Goal: Check status: Check status

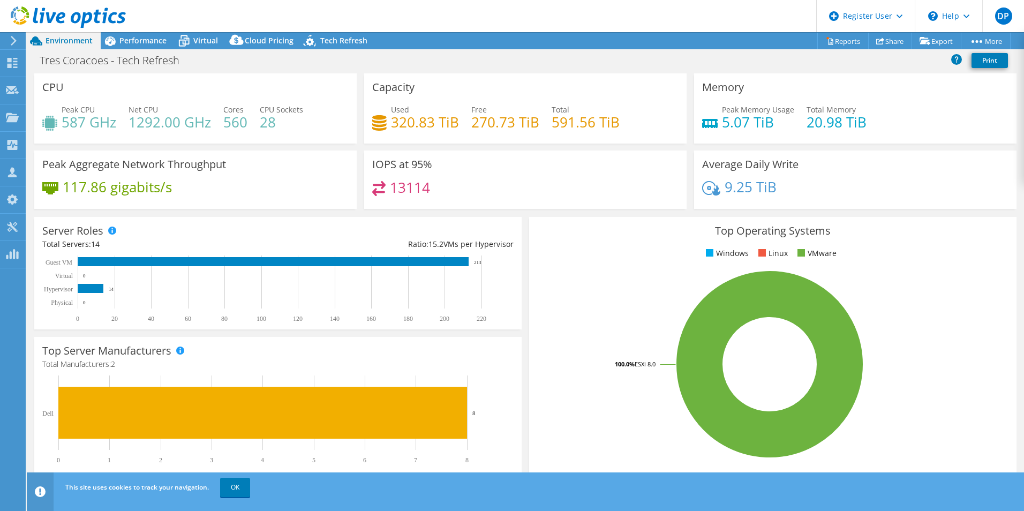
select select "USD"
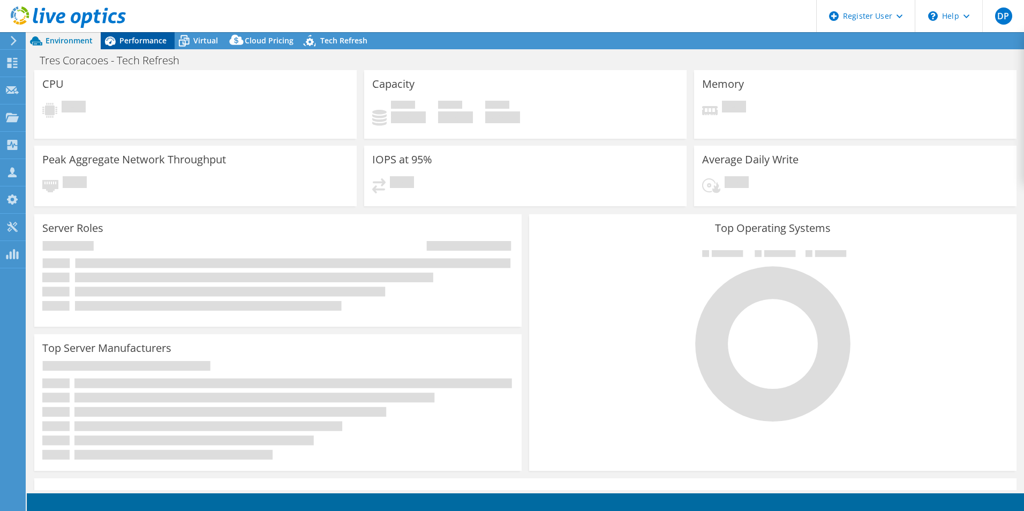
select select "USD"
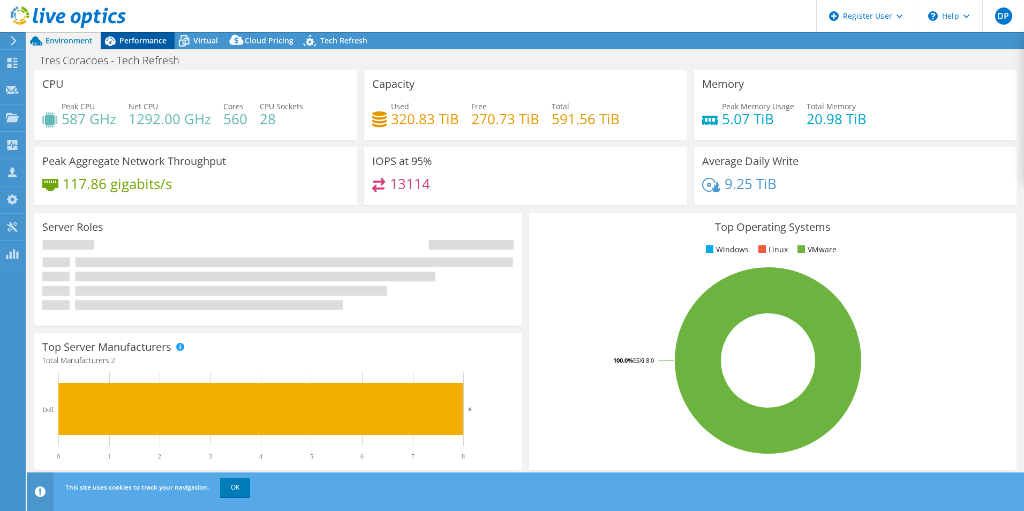
click at [138, 46] on div "Performance" at bounding box center [138, 40] width 74 height 17
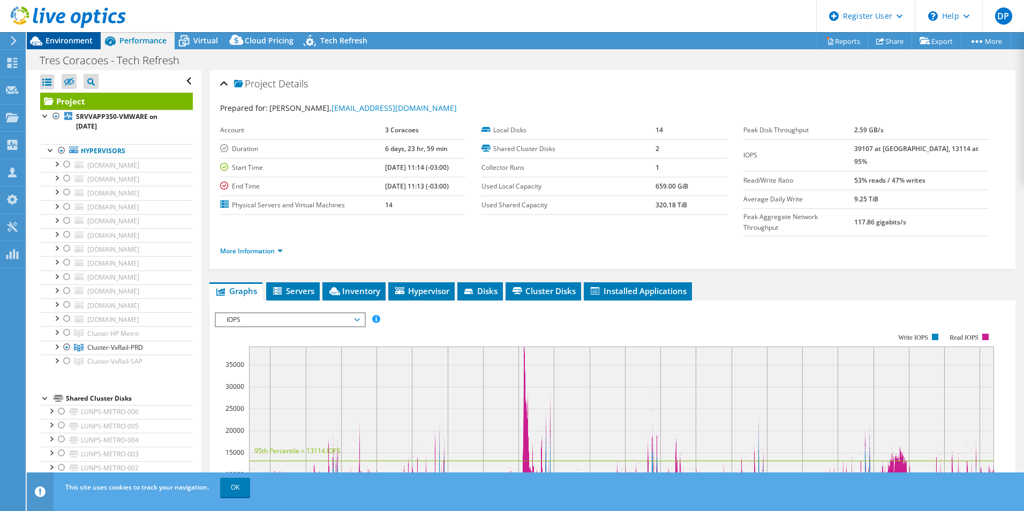
click at [71, 40] on span "Environment" at bounding box center [69, 40] width 47 height 10
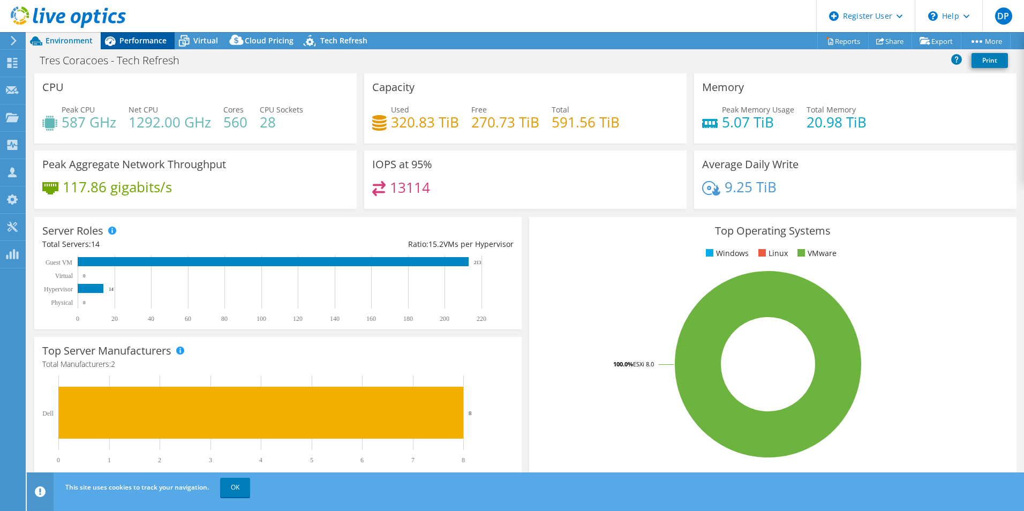
click at [138, 42] on span "Performance" at bounding box center [142, 40] width 47 height 10
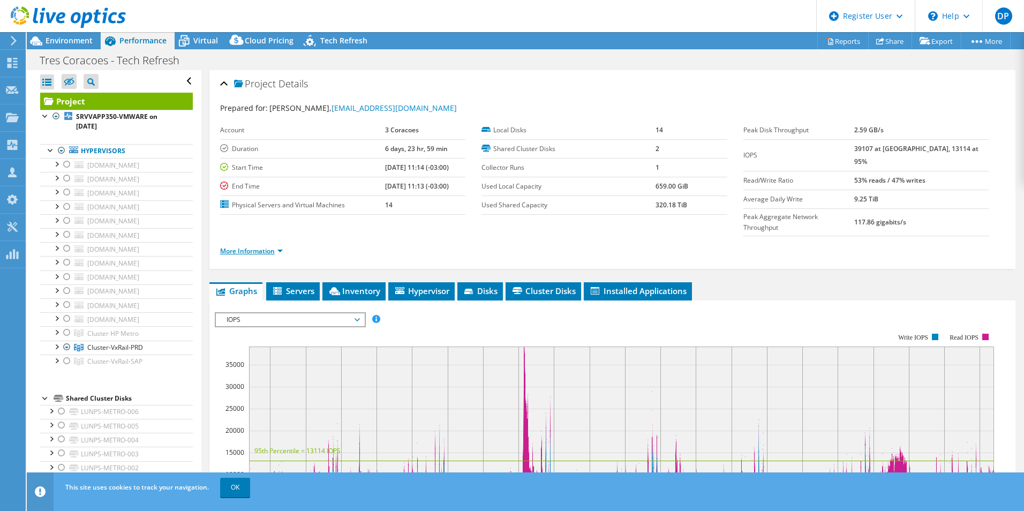
click at [278, 246] on link "More Information" at bounding box center [251, 250] width 63 height 9
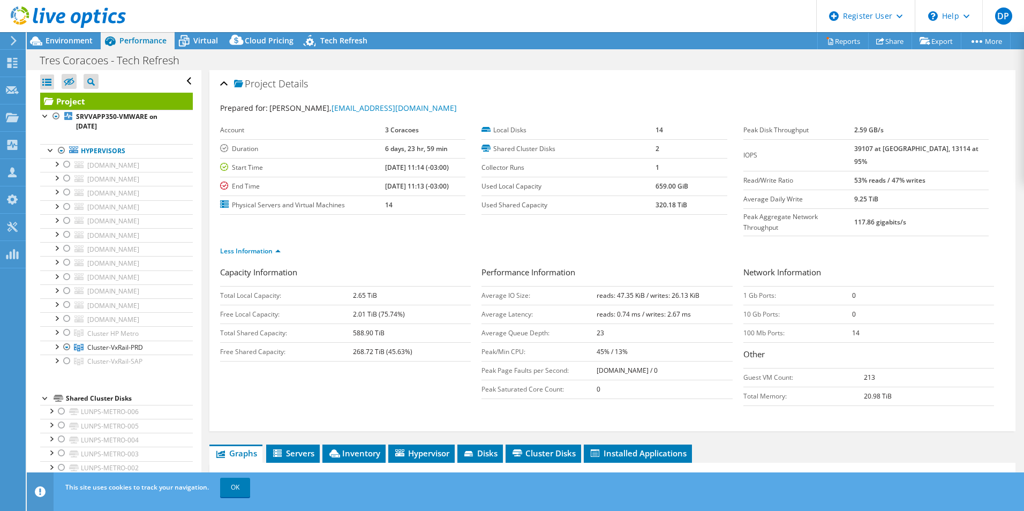
click at [703, 243] on ul "Less Information" at bounding box center [612, 250] width 784 height 14
click at [65, 62] on h1 "Tres Coracoes - Tech Refresh" at bounding box center [115, 61] width 161 height 12
click at [59, 42] on span "Environment" at bounding box center [69, 40] width 47 height 10
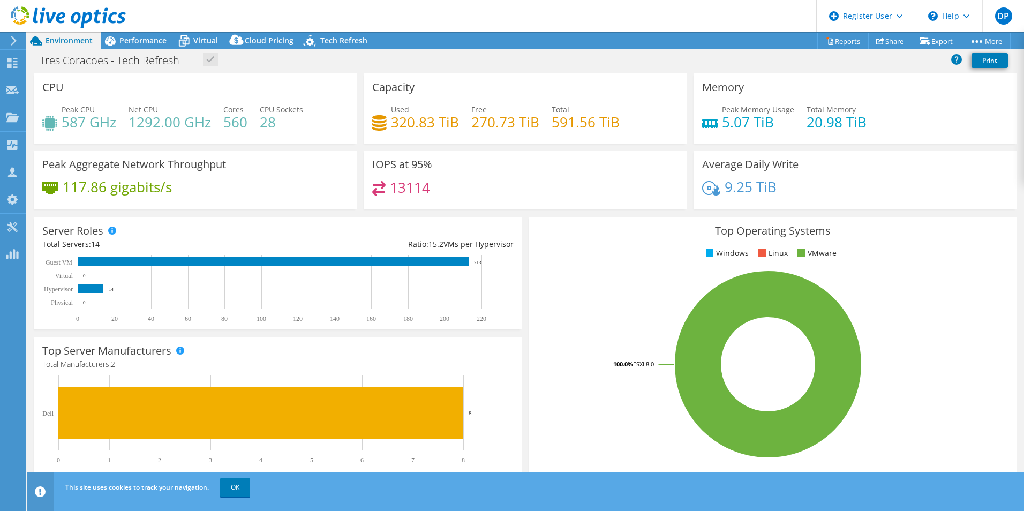
click at [59, 42] on span "Environment" at bounding box center [69, 40] width 47 height 10
click at [142, 34] on div "Performance" at bounding box center [138, 40] width 74 height 17
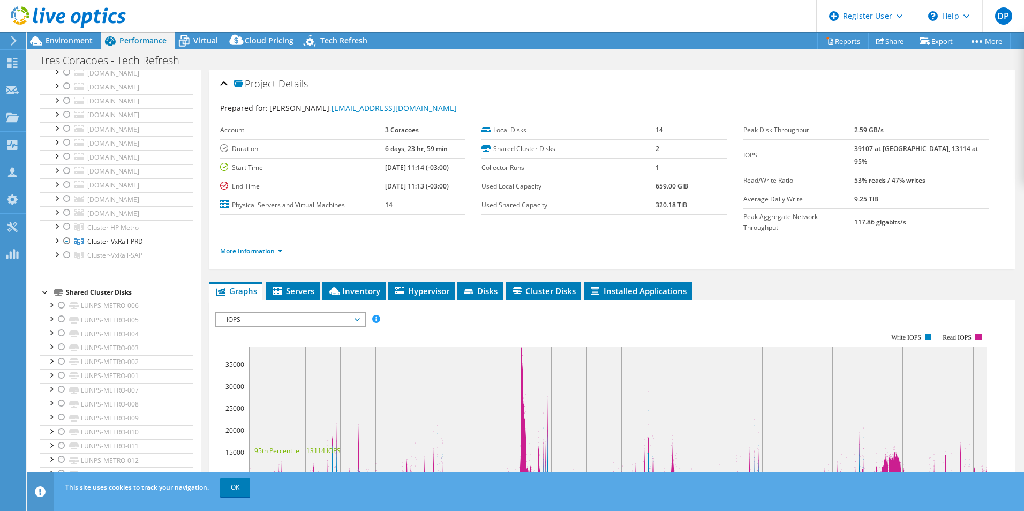
scroll to position [107, 0]
click at [55, 239] on div at bounding box center [56, 238] width 11 height 11
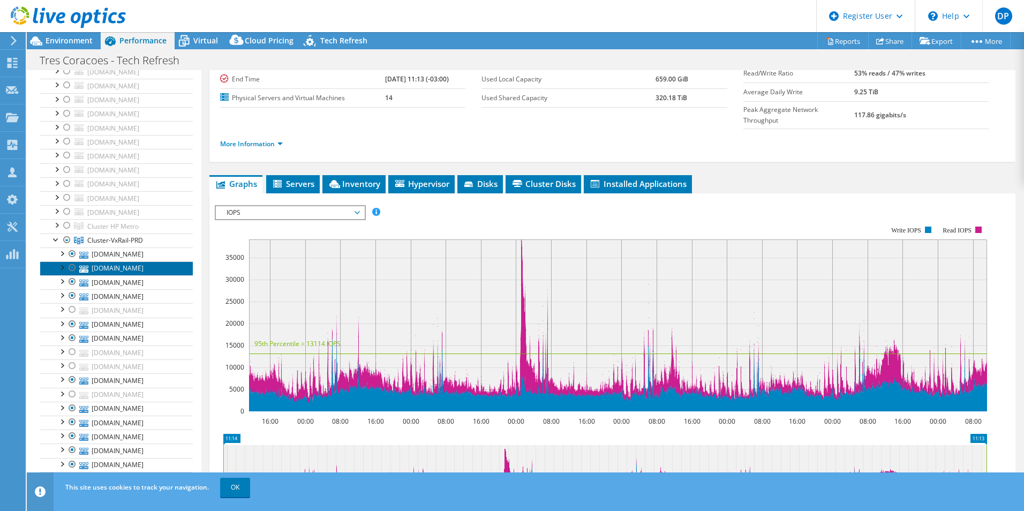
drag, startPoint x: 142, startPoint y: 266, endPoint x: 153, endPoint y: 267, distance: 11.4
click at [142, 266] on link "[DOMAIN_NAME]" at bounding box center [116, 268] width 153 height 14
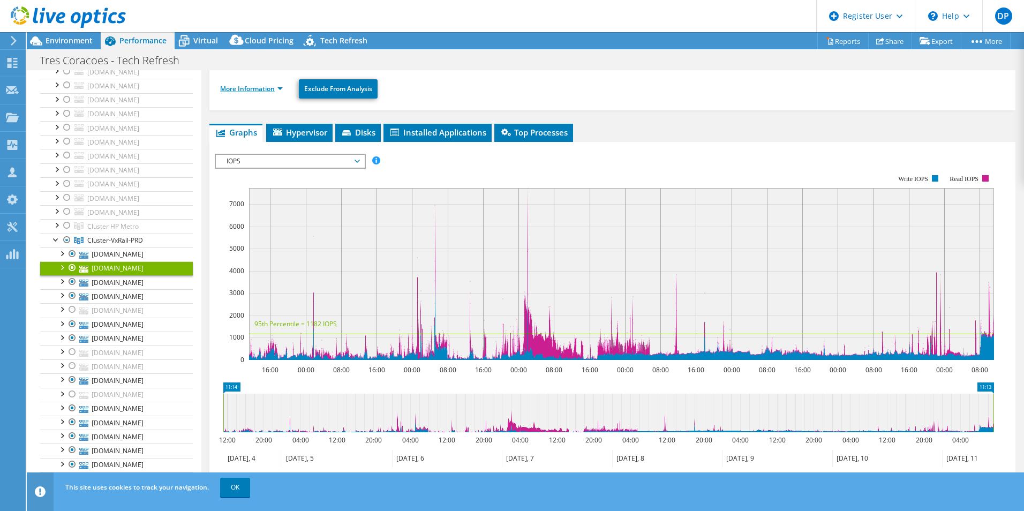
click at [245, 88] on link "More Information" at bounding box center [251, 88] width 63 height 9
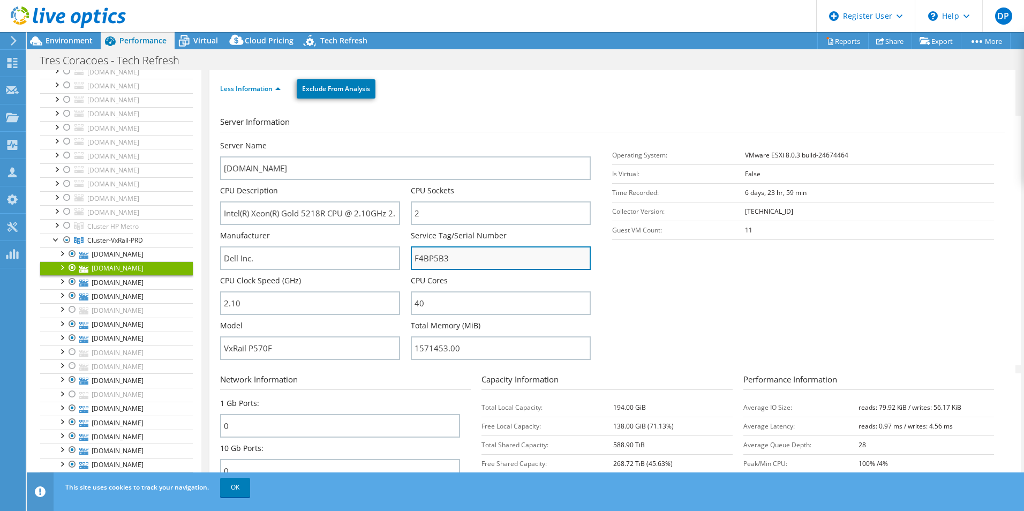
click at [421, 260] on input "F4BP5B3" at bounding box center [501, 258] width 180 height 24
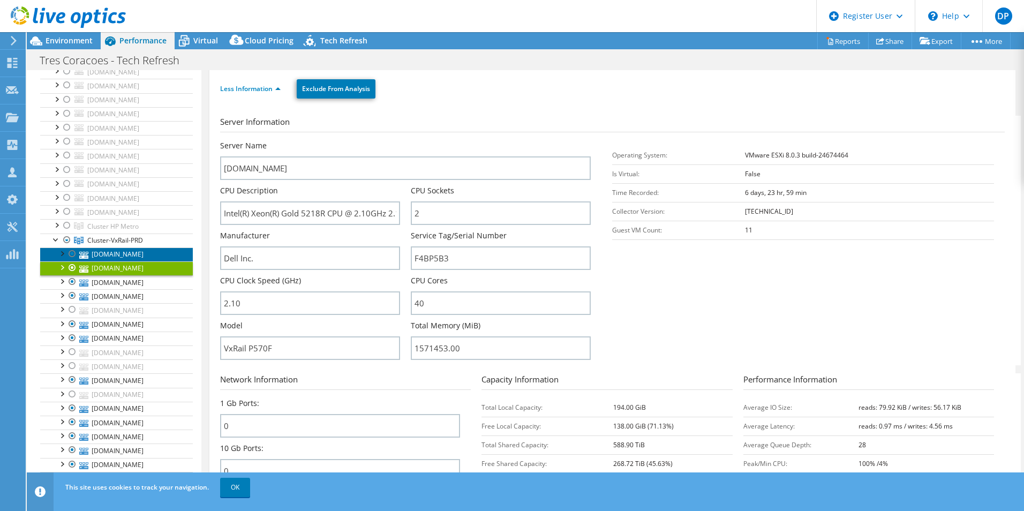
click at [118, 254] on link "[DOMAIN_NAME]" at bounding box center [116, 254] width 153 height 14
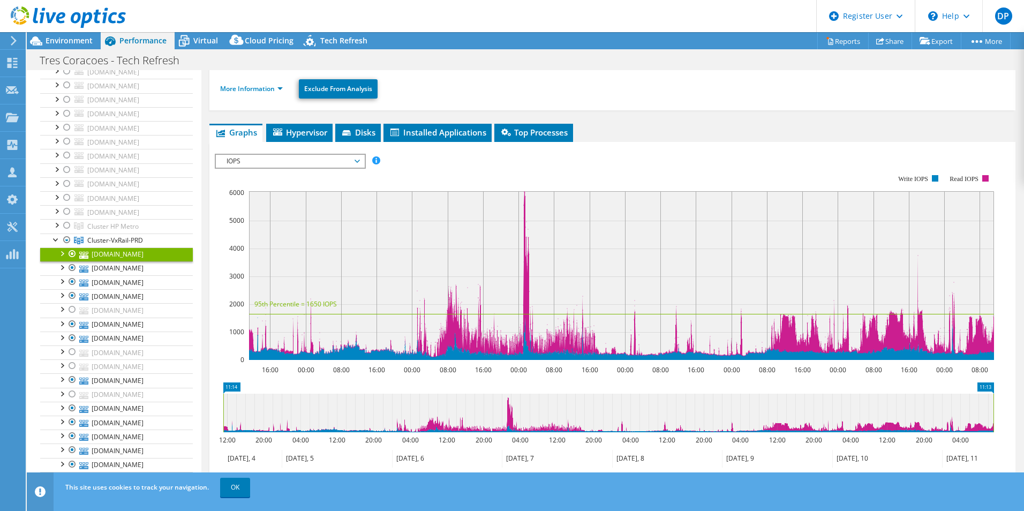
scroll to position [0, 0]
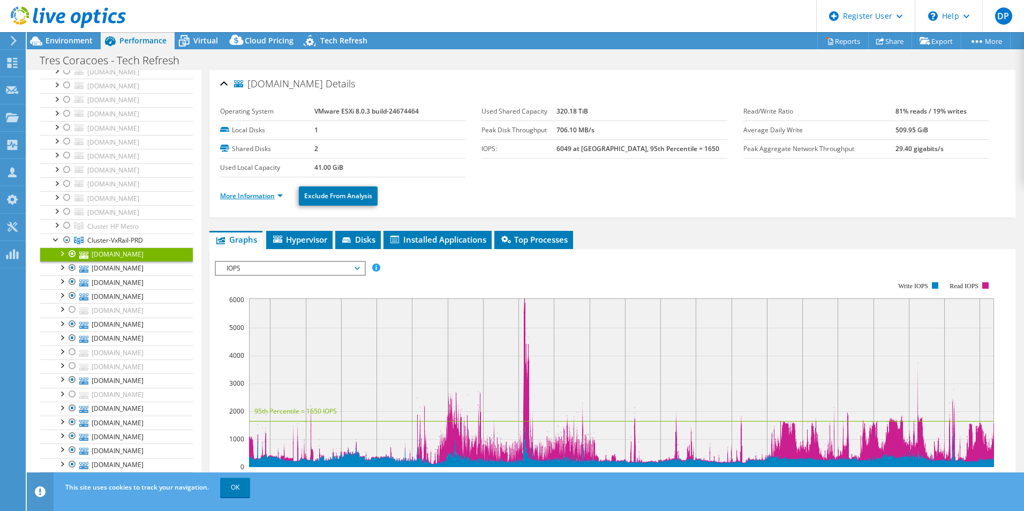
click at [267, 194] on link "More Information" at bounding box center [251, 195] width 63 height 9
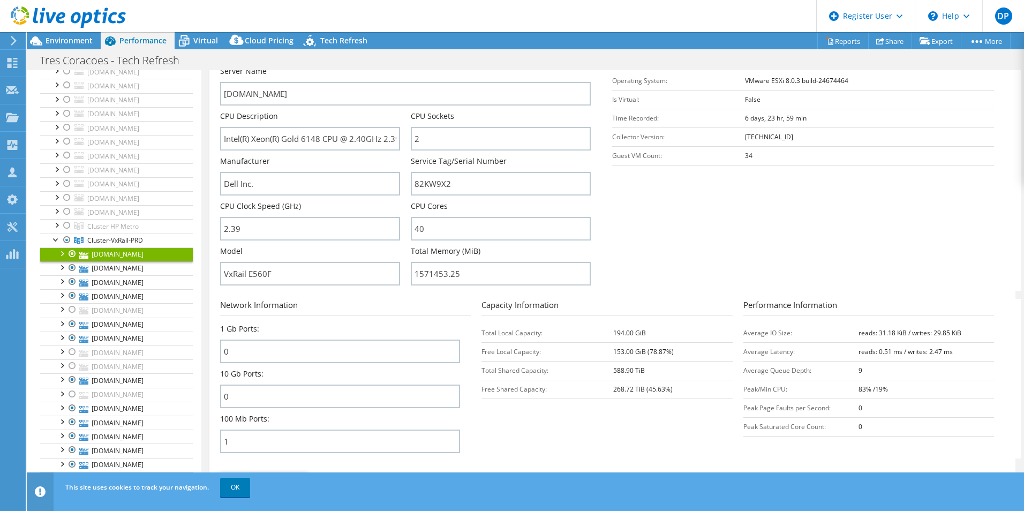
scroll to position [214, 0]
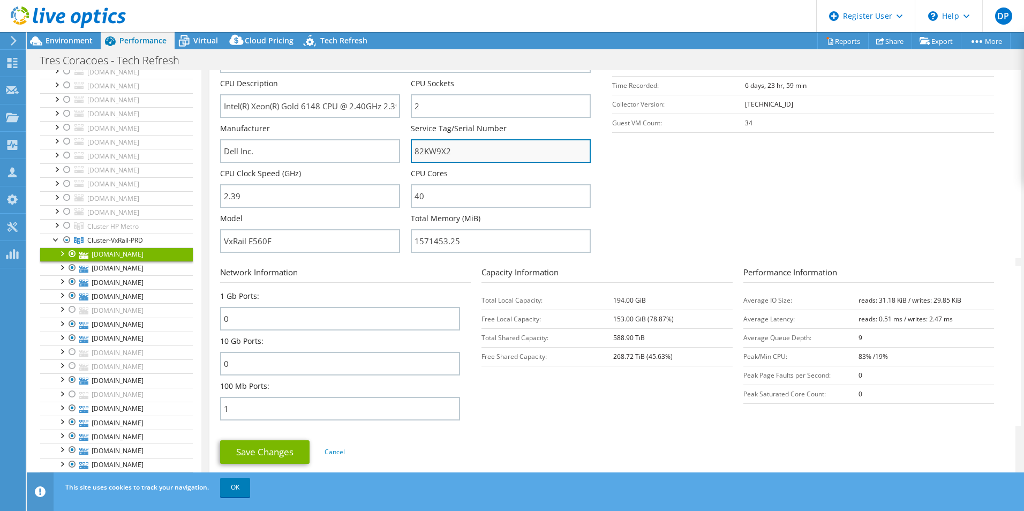
click at [428, 147] on input "82KW9X2" at bounding box center [501, 151] width 180 height 24
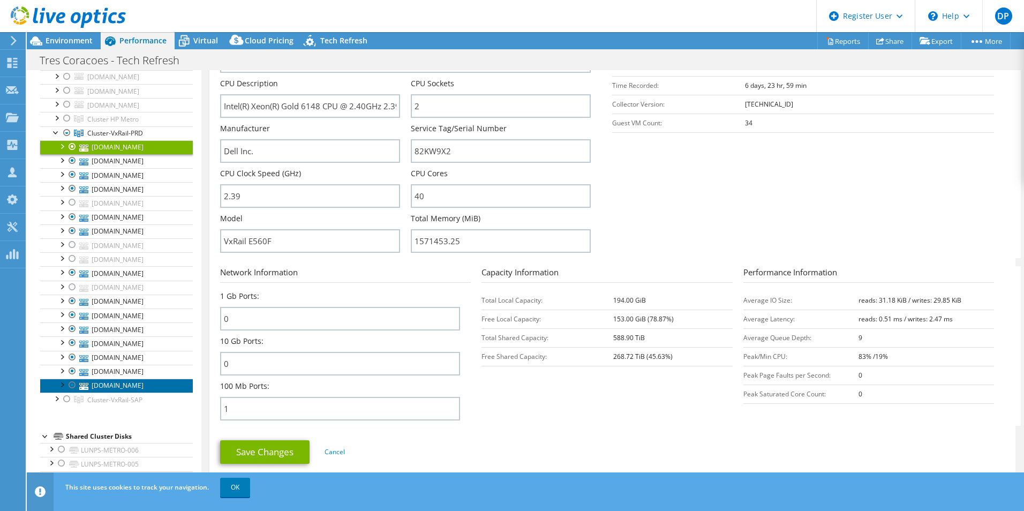
click at [152, 381] on link "[DOMAIN_NAME]" at bounding box center [116, 386] width 153 height 14
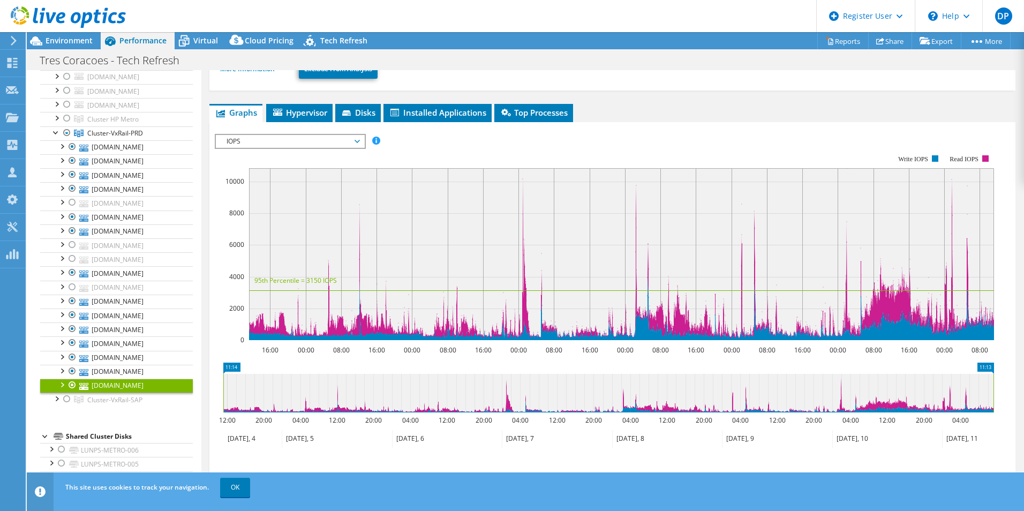
scroll to position [89, 0]
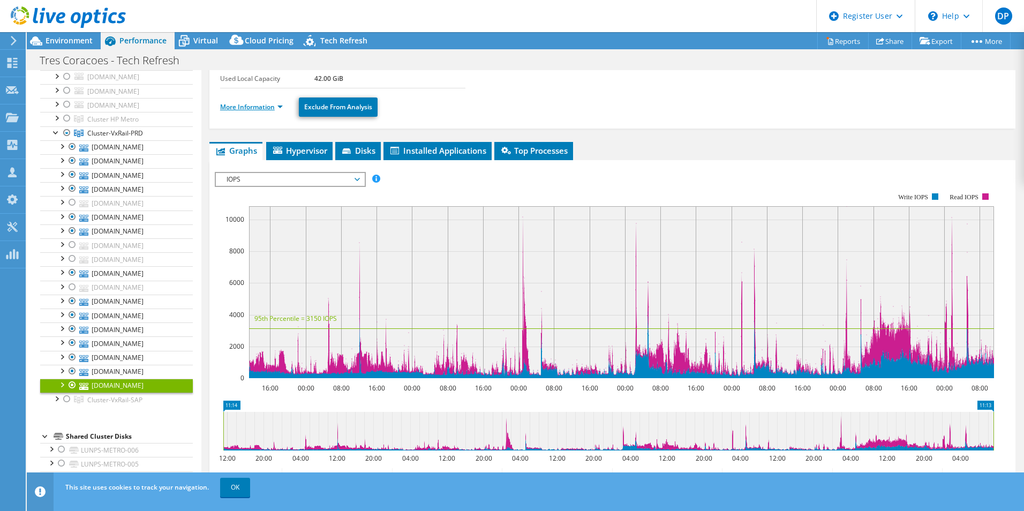
click at [276, 110] on link "More Information" at bounding box center [251, 106] width 63 height 9
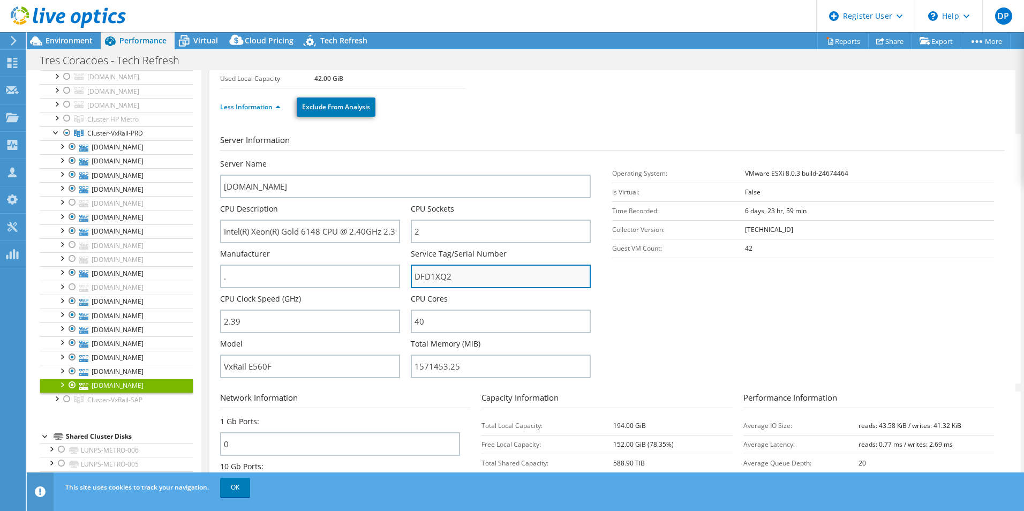
click at [429, 278] on input "DFD1XQ2" at bounding box center [501, 277] width 180 height 24
